Goal: Task Accomplishment & Management: Use online tool/utility

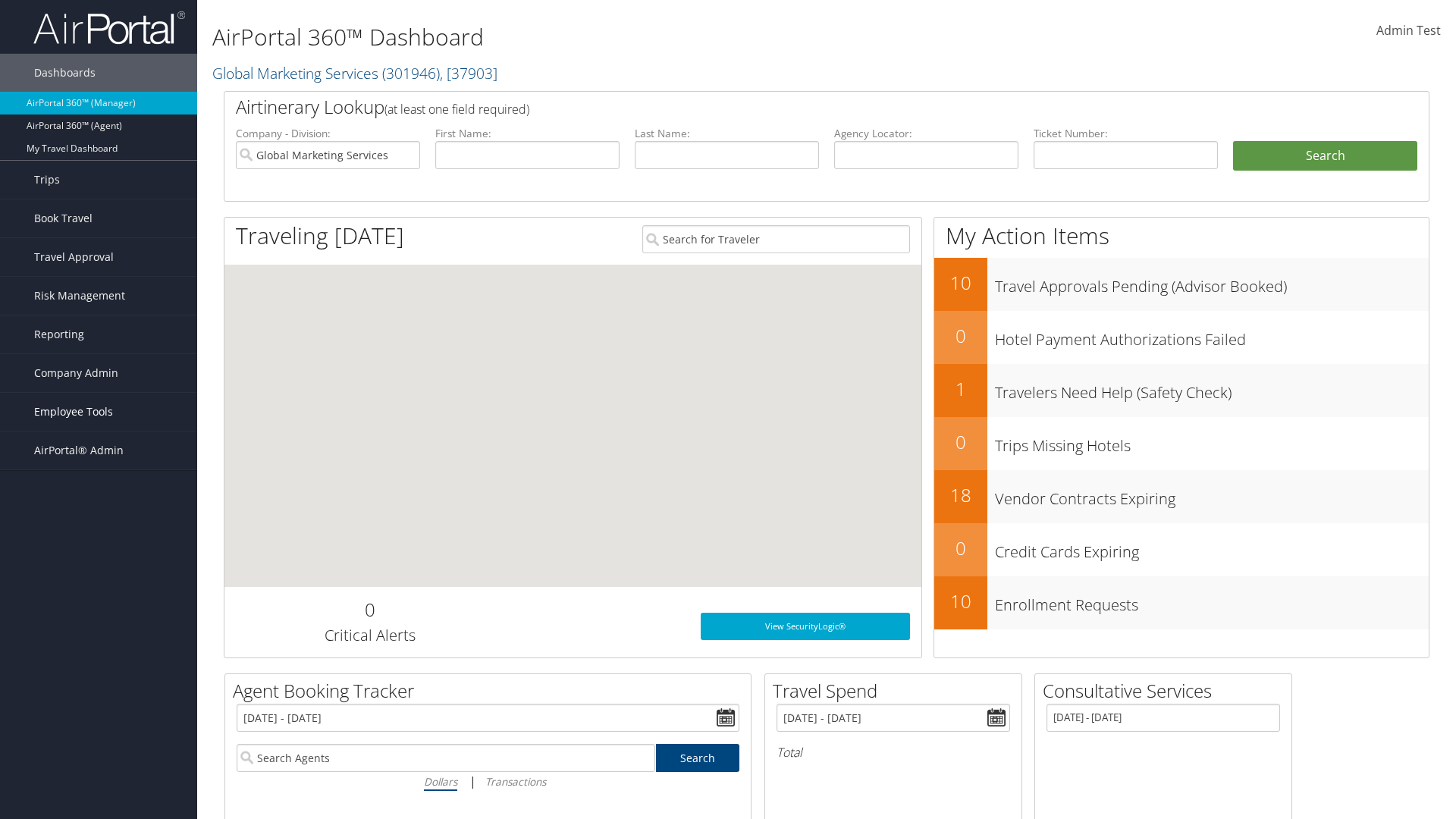
click at [99, 412] on span "Employee Tools" at bounding box center [73, 412] width 79 height 38
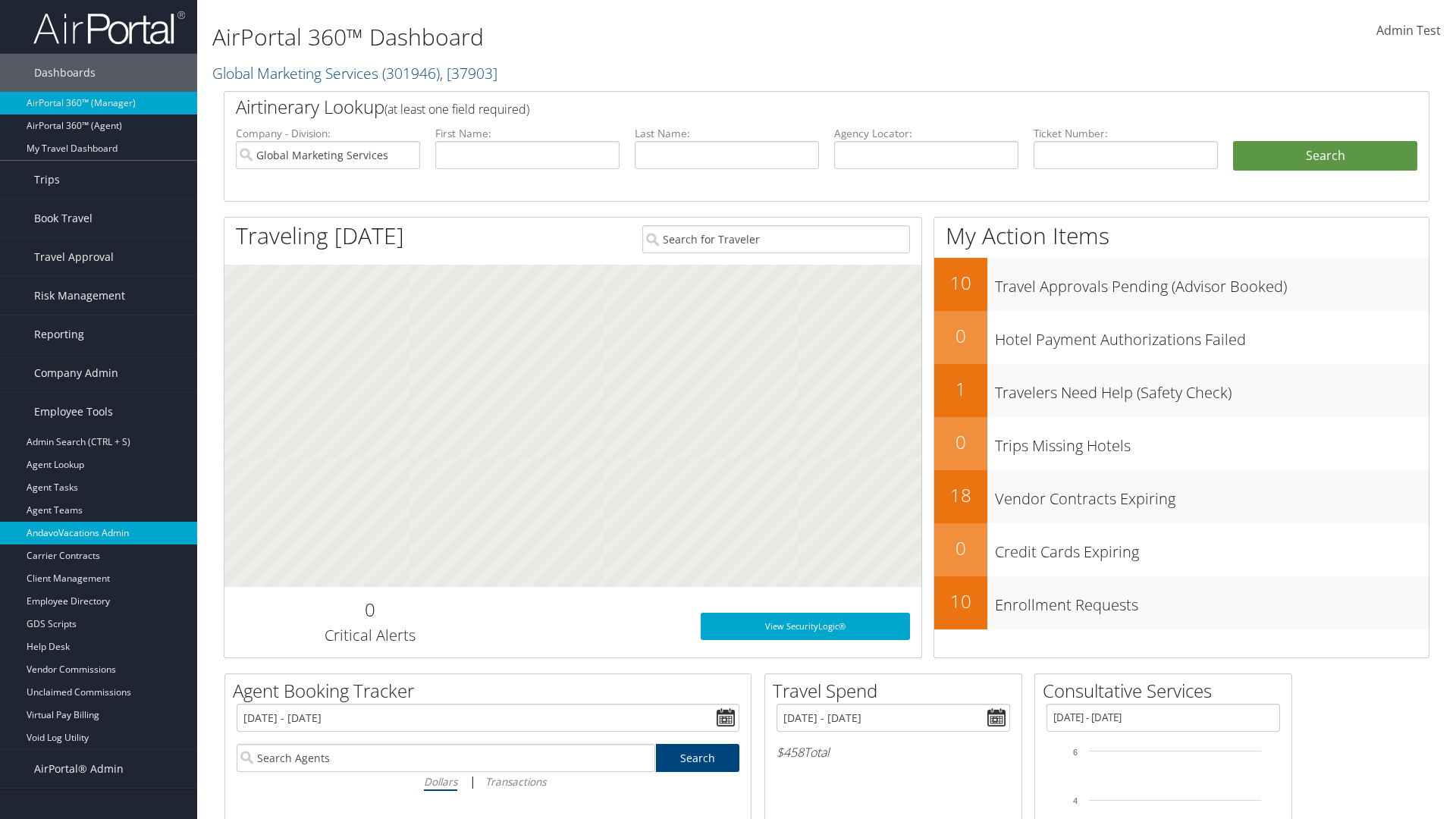
click at [99, 533] on link "AndavoVacations Admin" at bounding box center [98, 532] width 197 height 22
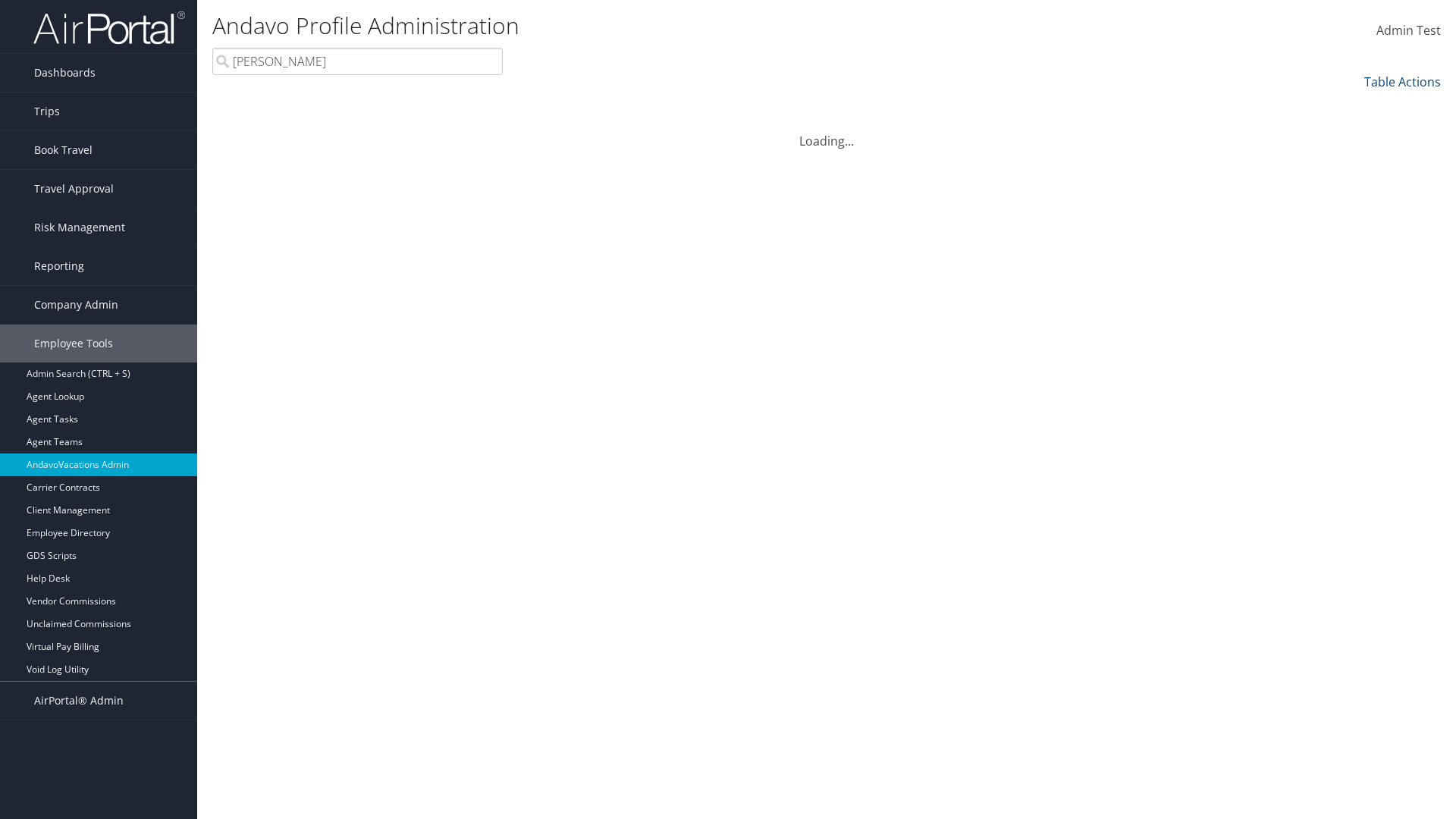
type input "[PERSON_NAME]"
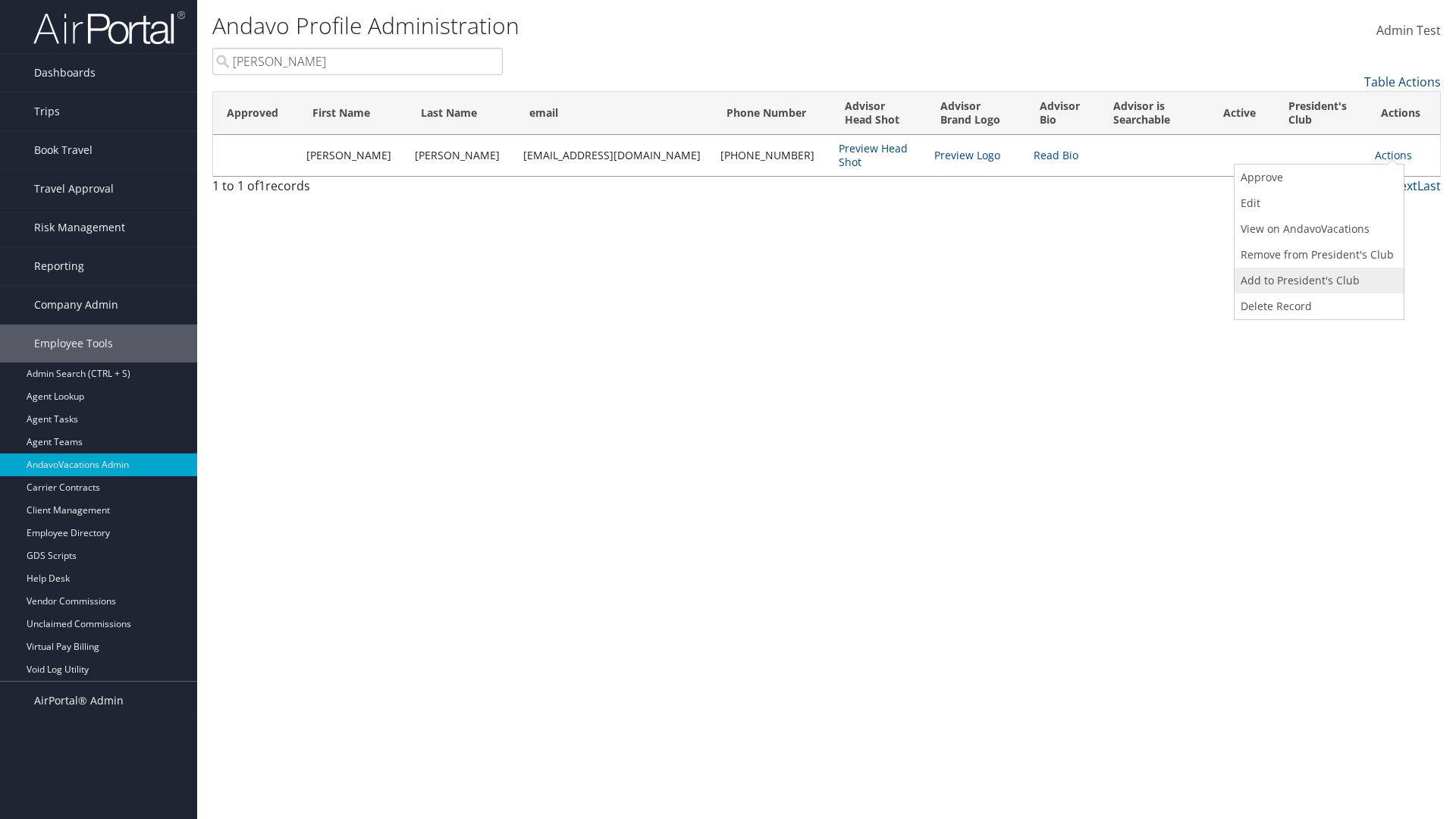
click at [1317, 280] on link "Add to President's Club" at bounding box center [1316, 280] width 165 height 26
